Goal: Task Accomplishment & Management: Use online tool/utility

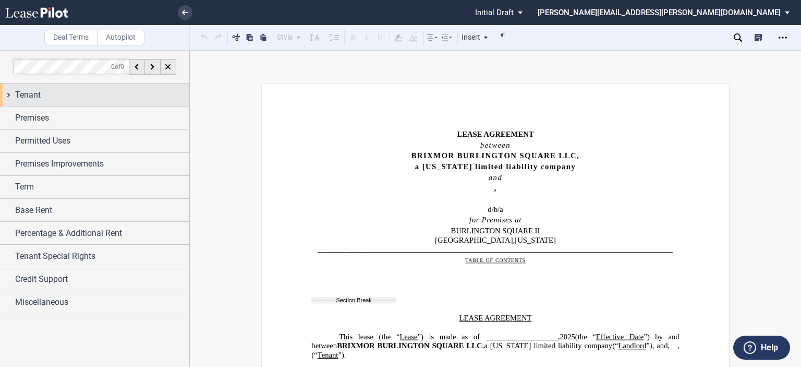
click at [80, 100] on div "Tenant" at bounding box center [102, 95] width 174 height 13
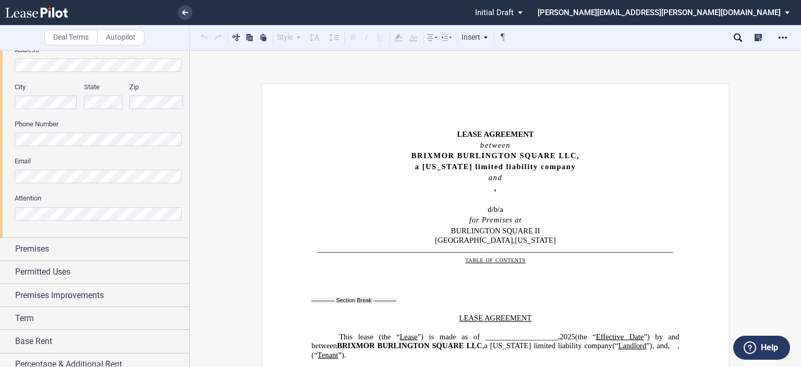
scroll to position [294, 0]
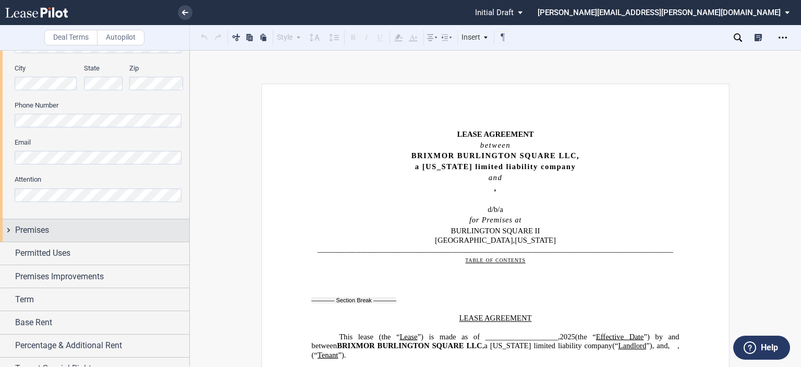
click at [58, 226] on div "Premises" at bounding box center [102, 230] width 174 height 13
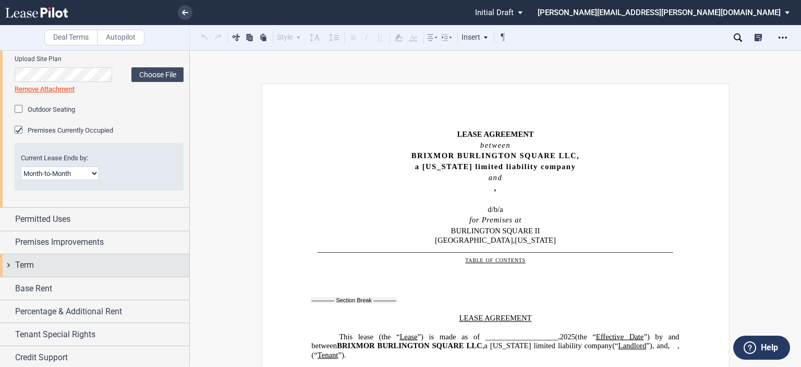
scroll to position [559, 0]
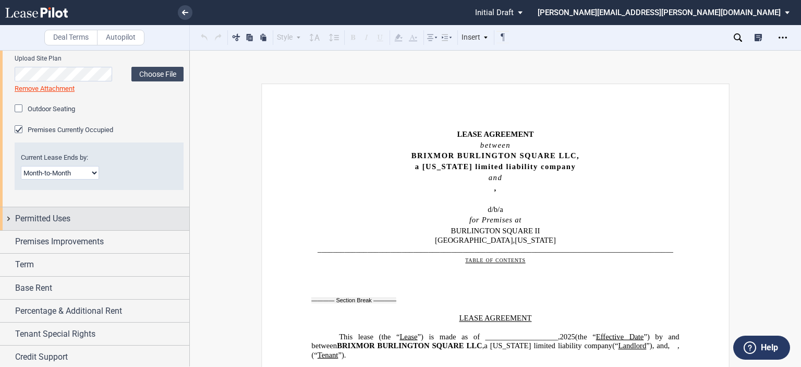
click at [82, 220] on div "Permitted Uses" at bounding box center [102, 218] width 174 height 13
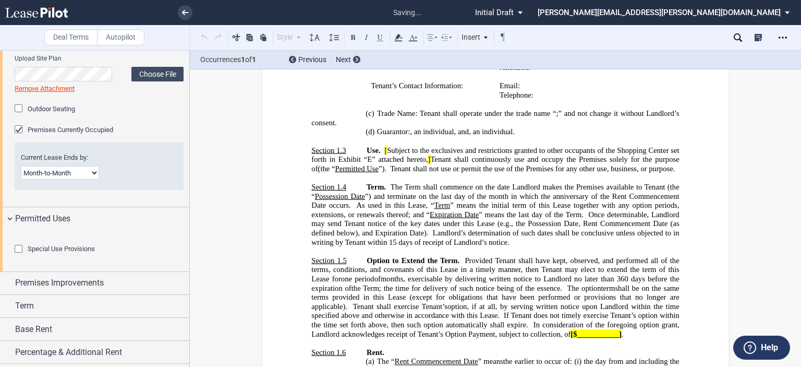
scroll to position [639, 0]
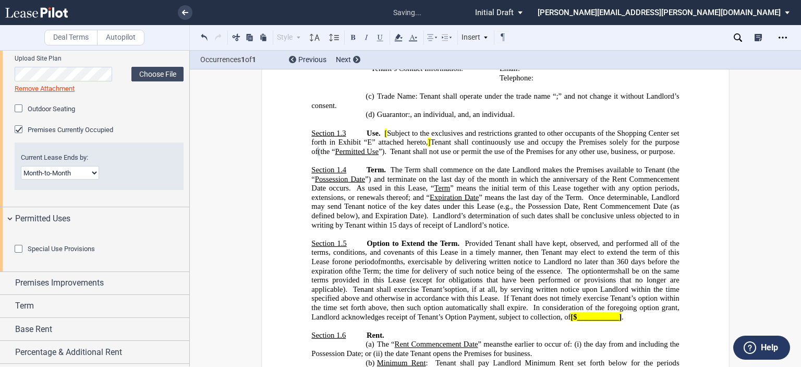
click at [17, 255] on div "Special Use Provisions" at bounding box center [20, 250] width 10 height 10
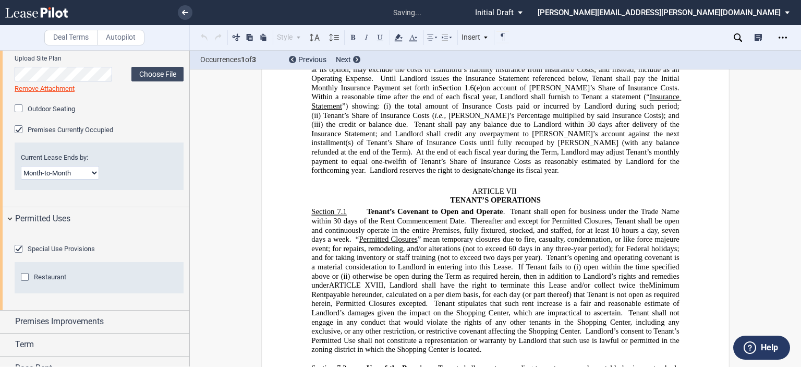
scroll to position [4421, 0]
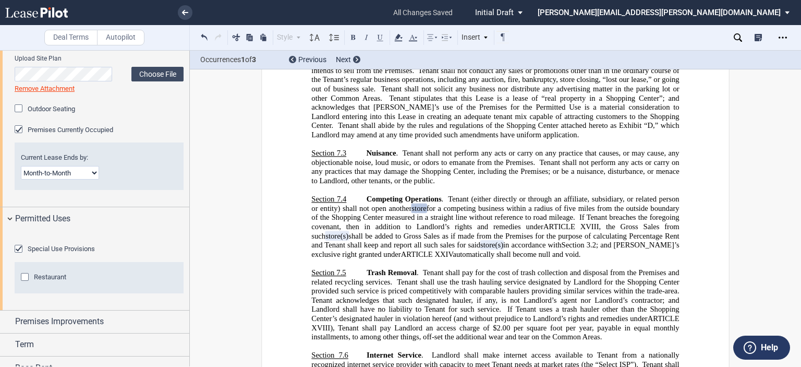
click at [25, 283] on div "Restaurant" at bounding box center [26, 278] width 10 height 10
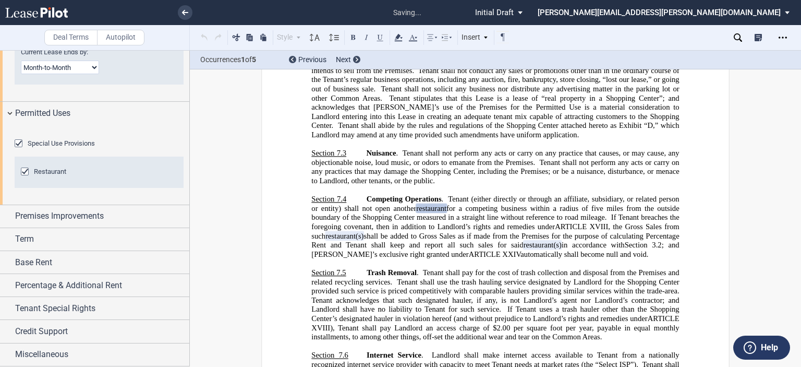
scroll to position [711, 0]
click at [79, 222] on span "Premises Improvements" at bounding box center [59, 216] width 89 height 13
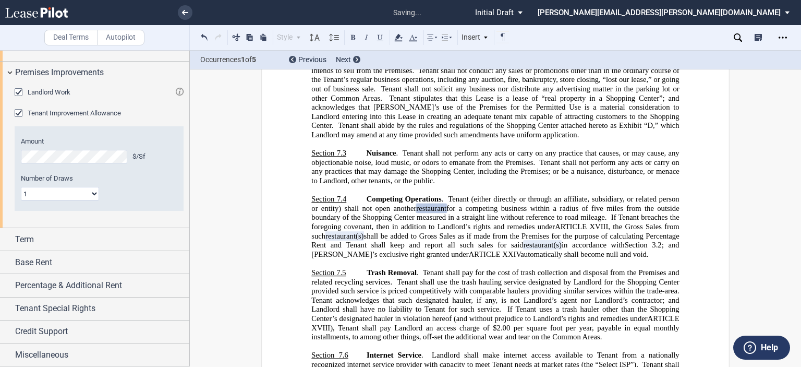
scroll to position [864, 0]
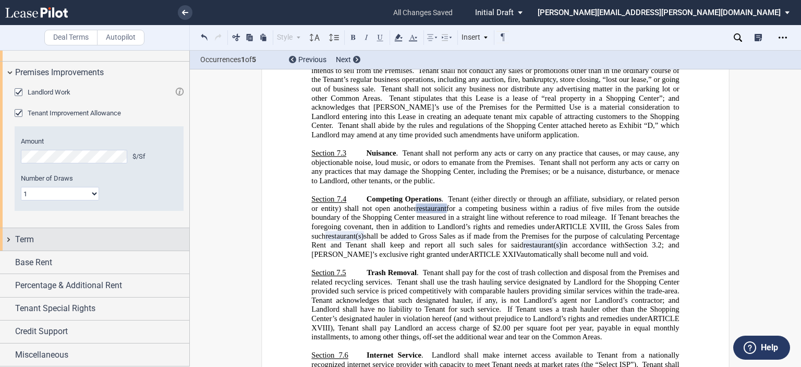
click at [41, 246] on div "Term" at bounding box center [94, 239] width 189 height 22
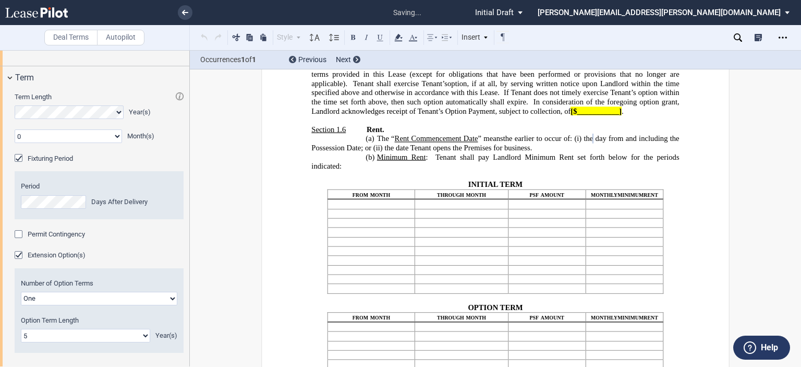
scroll to position [845, 0]
drag, startPoint x: 189, startPoint y: 275, endPoint x: 185, endPoint y: 294, distance: 19.2
click at [185, 296] on div at bounding box center [95, 208] width 190 height 316
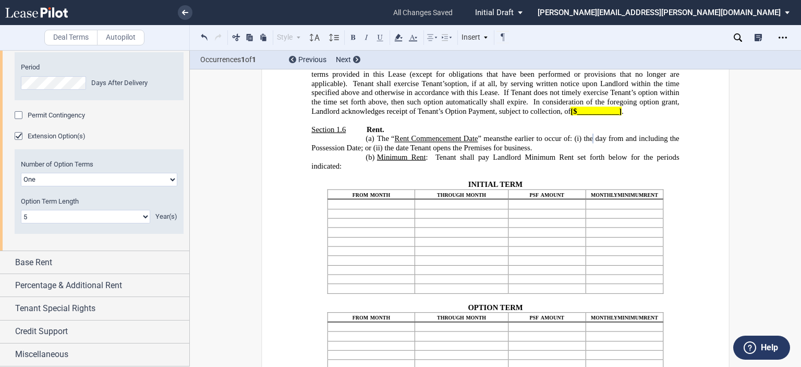
scroll to position [1145, 0]
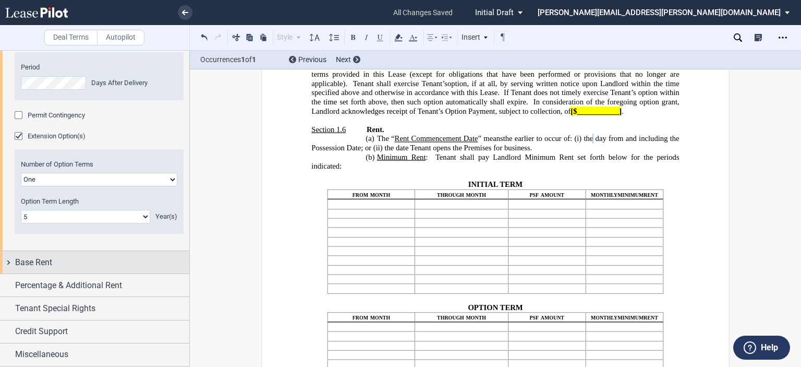
click at [89, 260] on div "Base Rent" at bounding box center [102, 262] width 174 height 13
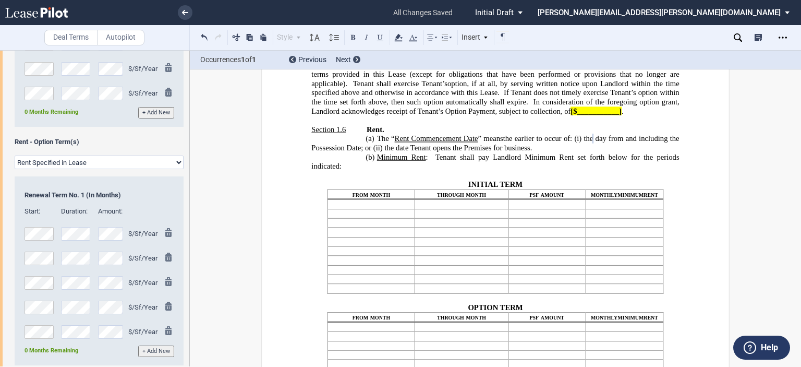
scroll to position [1725, 0]
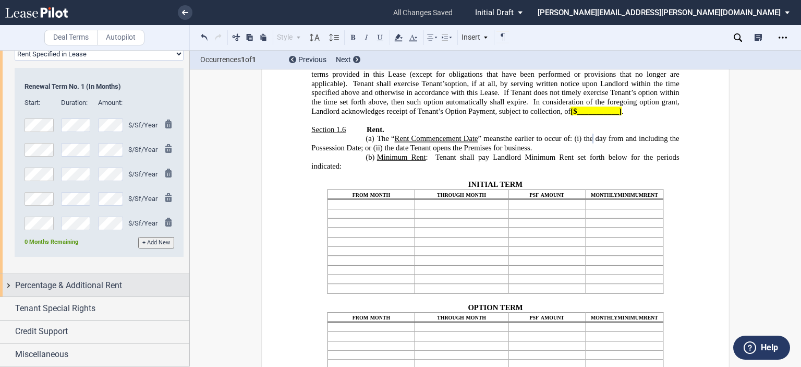
click at [129, 283] on div "Percentage & Additional Rent" at bounding box center [102, 285] width 174 height 13
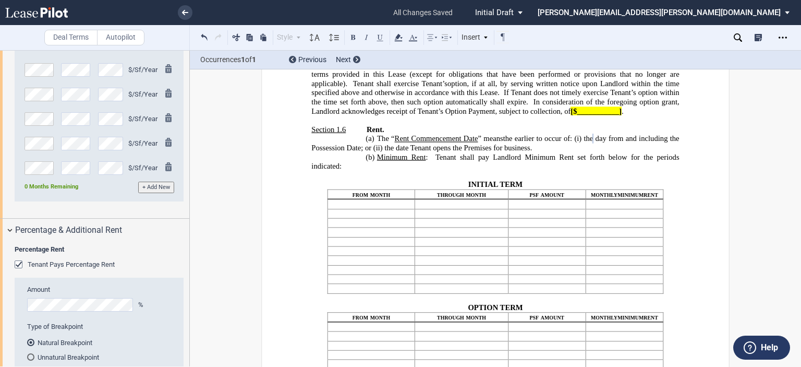
drag, startPoint x: 18, startPoint y: 318, endPoint x: 138, endPoint y: 319, distance: 119.4
click at [18, 271] on div "Tenant Pays Percentage Rent" at bounding box center [20, 265] width 10 height 10
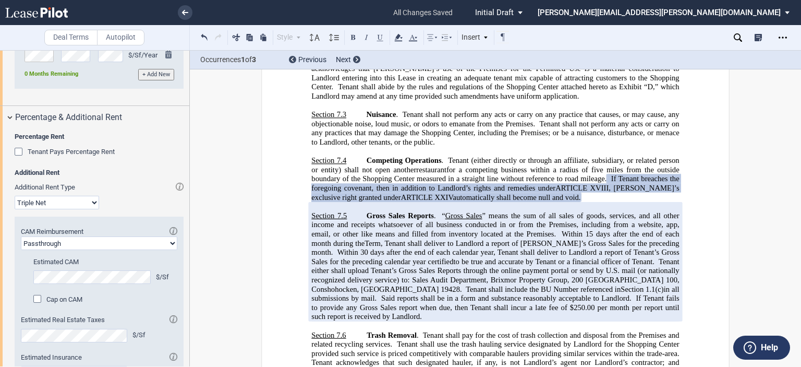
scroll to position [1847, 0]
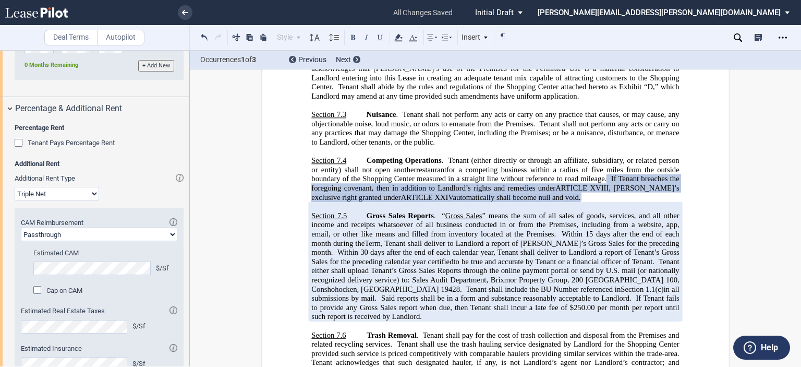
click at [92, 200] on select "Modified Gross Gross Triple Net" at bounding box center [57, 194] width 84 height 14
click at [15, 200] on select "Modified Gross Gross Triple Net" at bounding box center [57, 194] width 84 height 14
click at [165, 241] on select "Passthrough Fixed" at bounding box center [99, 234] width 156 height 14
select select "fixed"
click at [21, 241] on select "Passthrough Fixed" at bounding box center [99, 234] width 156 height 14
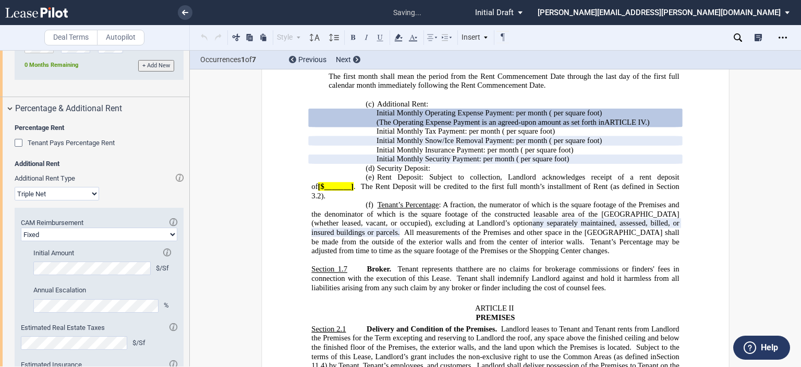
scroll to position [1145, 0]
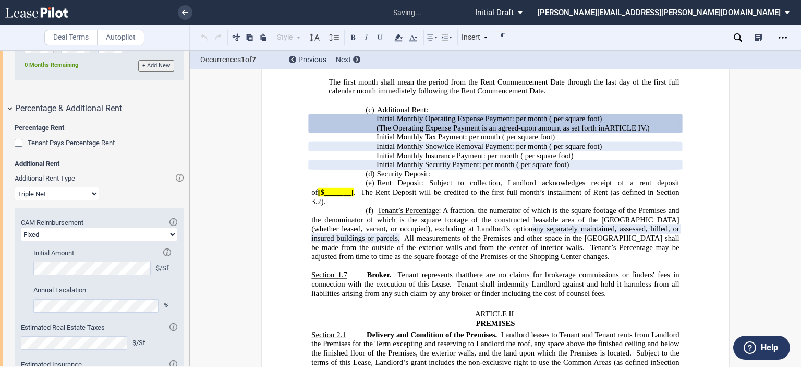
drag, startPoint x: 188, startPoint y: 310, endPoint x: 185, endPoint y: 318, distance: 7.8
click at [185, 320] on div at bounding box center [95, 208] width 190 height 316
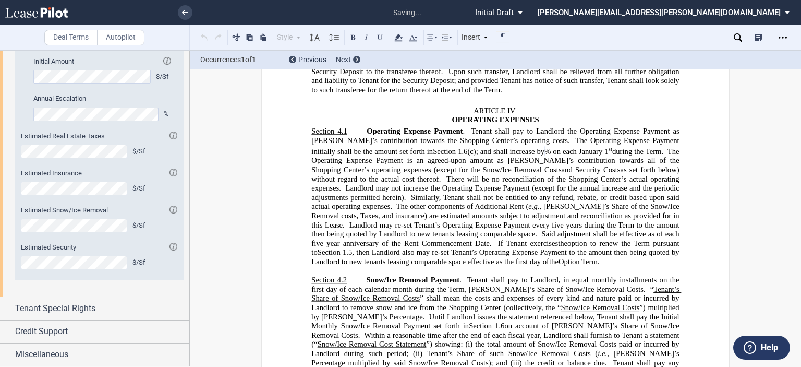
scroll to position [2093, 0]
click at [77, 307] on span "Tenant Special Rights" at bounding box center [55, 308] width 80 height 13
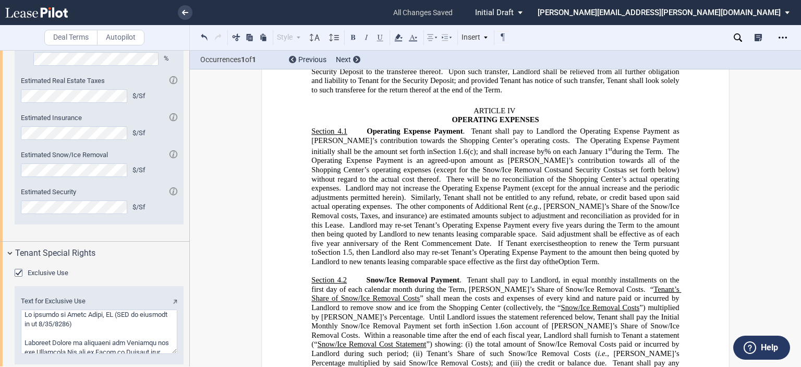
scroll to position [2209, 0]
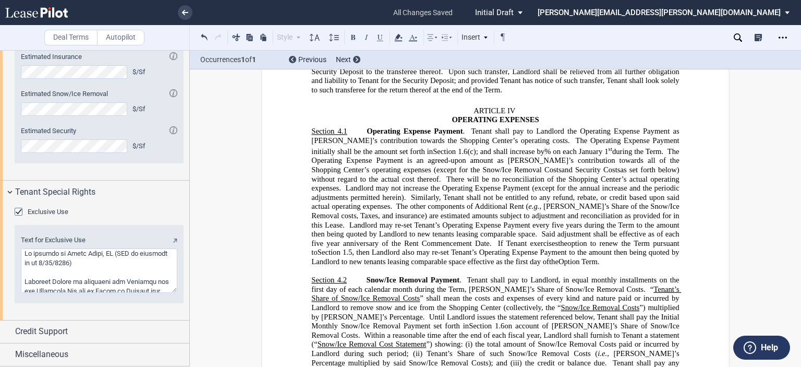
click at [29, 258] on textarea "Text for Exclusive Use" at bounding box center [99, 270] width 156 height 44
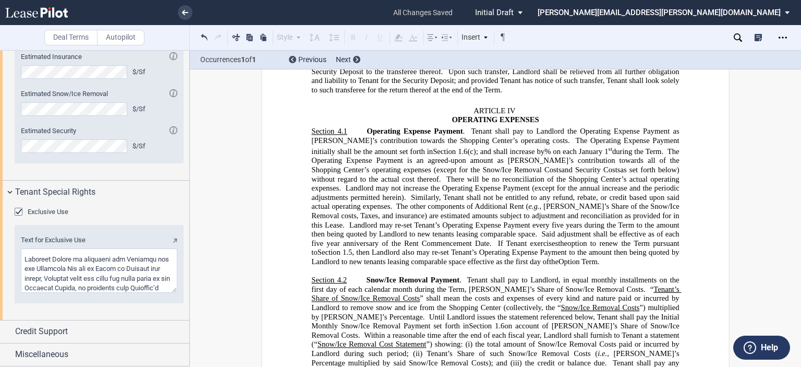
drag, startPoint x: 25, startPoint y: 253, endPoint x: 117, endPoint y: 275, distance: 94.4
click at [117, 275] on textarea "Text for Exclusive Use" at bounding box center [99, 270] width 156 height 44
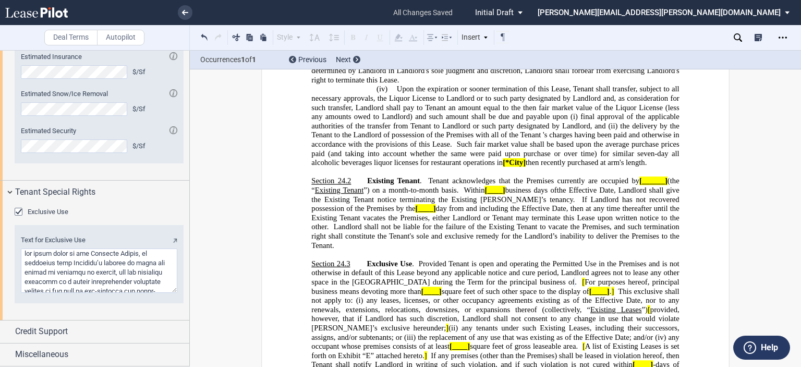
drag, startPoint x: 26, startPoint y: 254, endPoint x: 59, endPoint y: 282, distance: 42.9
click at [59, 282] on textarea "Text for Exclusive Use" at bounding box center [99, 270] width 156 height 44
drag, startPoint x: 142, startPoint y: 285, endPoint x: 34, endPoint y: 281, distance: 108.0
click at [34, 281] on textarea "Text for Exclusive Use" at bounding box center [99, 270] width 156 height 44
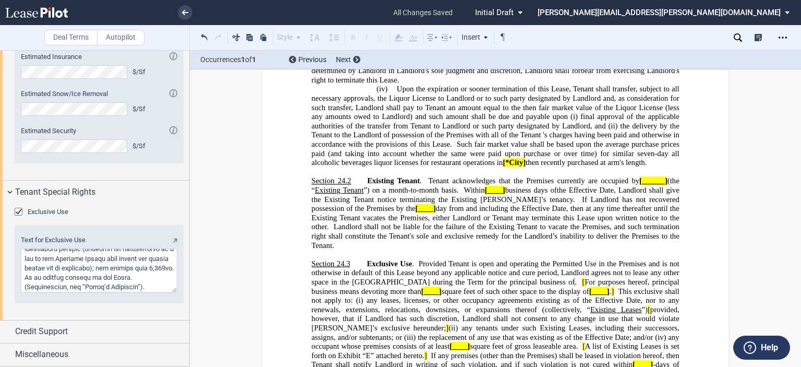
scroll to position [260, 0]
click at [137, 277] on textarea "Text for Exclusive Use" at bounding box center [99, 270] width 156 height 44
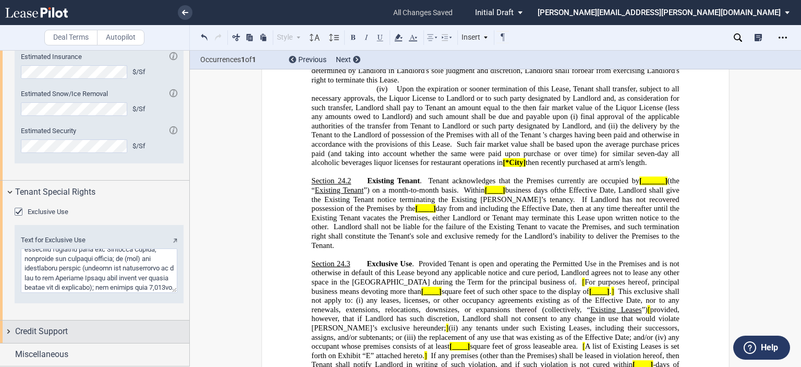
type textarea "l ipsumd sitametconsec adipiscin elitsed do eiu temp in utl-etdolore mag aliqu-…"
click at [56, 332] on span "Credit Support" at bounding box center [41, 331] width 53 height 13
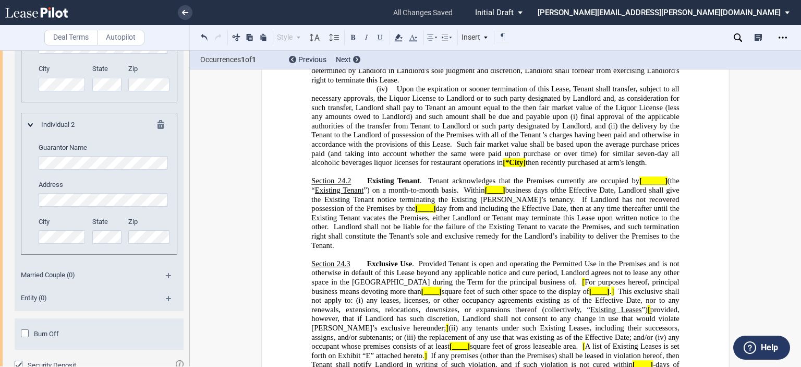
scroll to position [2761, 0]
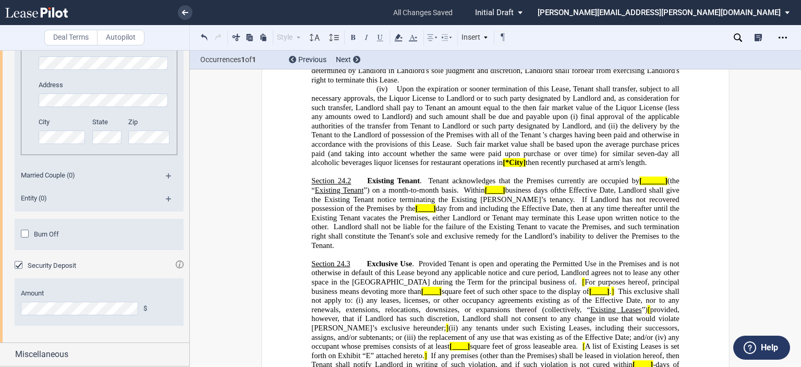
click at [24, 236] on div "Burn Off" at bounding box center [26, 234] width 10 height 10
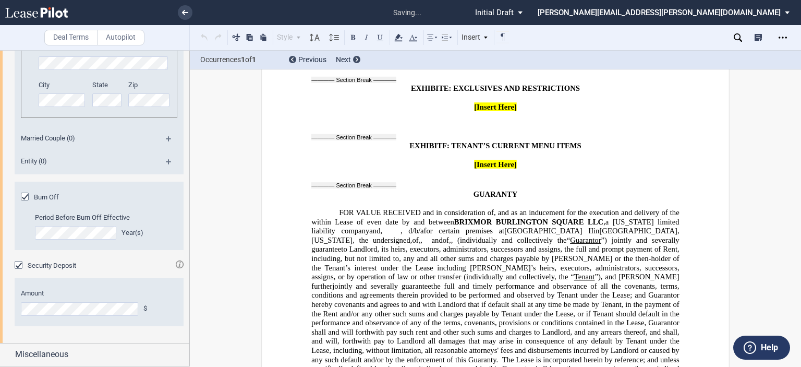
scroll to position [16759, 0]
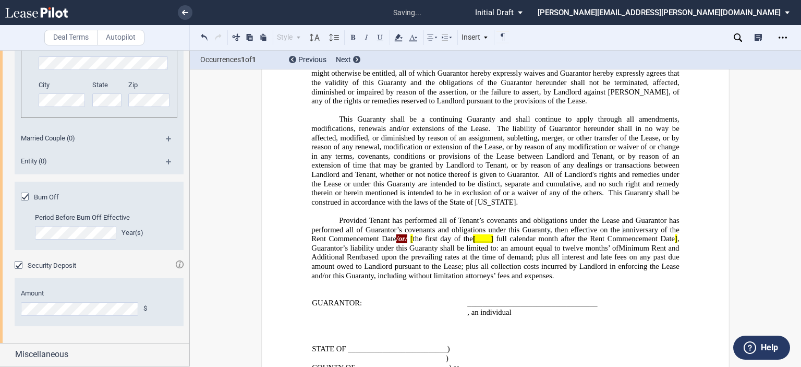
drag, startPoint x: 190, startPoint y: 335, endPoint x: 190, endPoint y: 350, distance: 15.6
click at [190, 355] on div "Deal Terms Autopilot Style Normal 8pt 9pt 10pt 10.5pt 11pt 12pt 14pt 16pt Norma…" at bounding box center [400, 208] width 801 height 317
drag, startPoint x: 190, startPoint y: 348, endPoint x: 190, endPoint y: 368, distance: 19.8
click at [190, 367] on html ".bocls-1{fill:#26354a;fill-rule:evenodd} Loading... × all changes saved Pending…" at bounding box center [400, 183] width 801 height 367
click at [760, 220] on div "Deal Terms Autopilot Style Normal 8pt 9pt 10pt 10.5pt 11pt 12pt 14pt 16pt Norma…" at bounding box center [400, 208] width 801 height 317
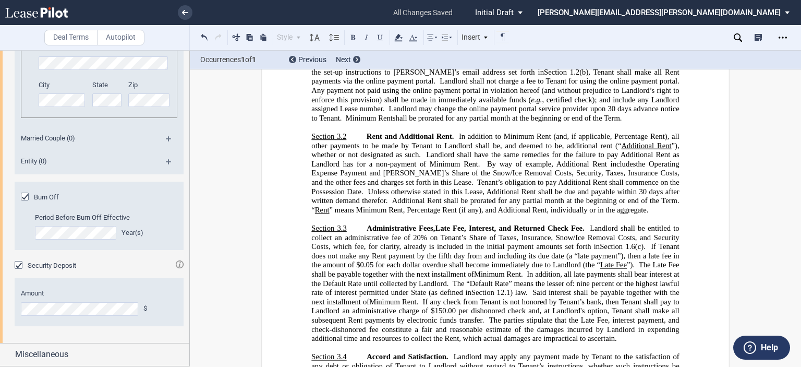
scroll to position [207, 0]
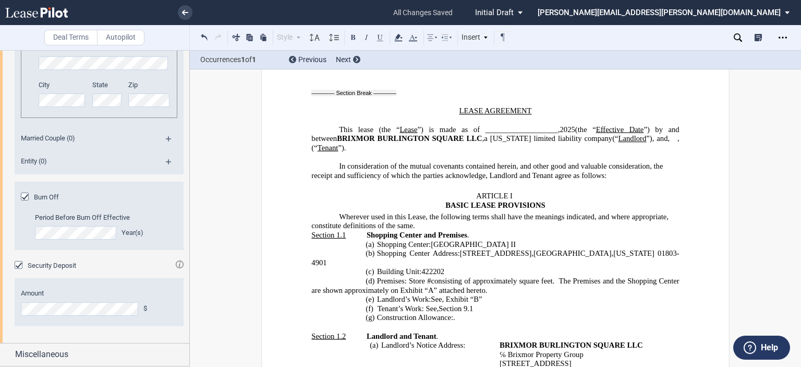
drag, startPoint x: 772, startPoint y: 105, endPoint x: 778, endPoint y: 102, distance: 5.8
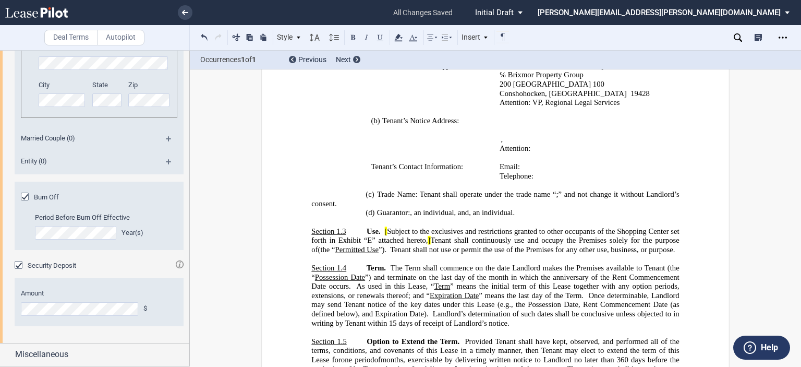
click at [454, 208] on span ", an individual" at bounding box center [432, 212] width 44 height 9
click at [487, 208] on span ", an unmarried individual" at bounding box center [448, 212] width 77 height 9
click at [546, 208] on span ", an unmarried individual, with an address at" at bounding box center [478, 212] width 136 height 9
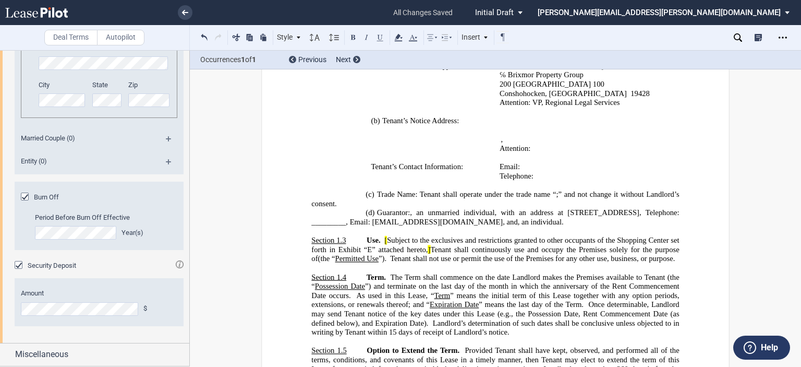
click at [595, 221] on span "." at bounding box center [596, 221] width 2 height 9
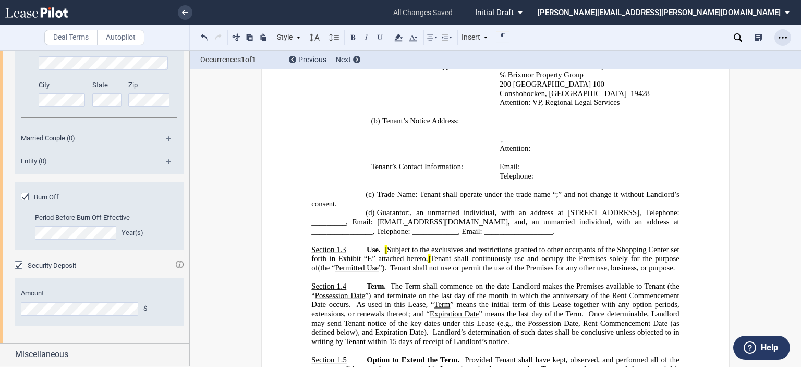
click at [780, 37] on use "Open Lease options menu" at bounding box center [783, 38] width 8 height 2
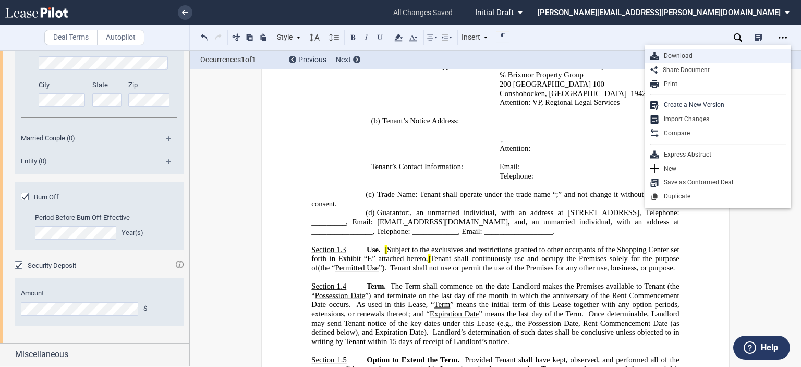
click at [685, 56] on div "Download" at bounding box center [722, 56] width 127 height 9
